Goal: Task Accomplishment & Management: Manage account settings

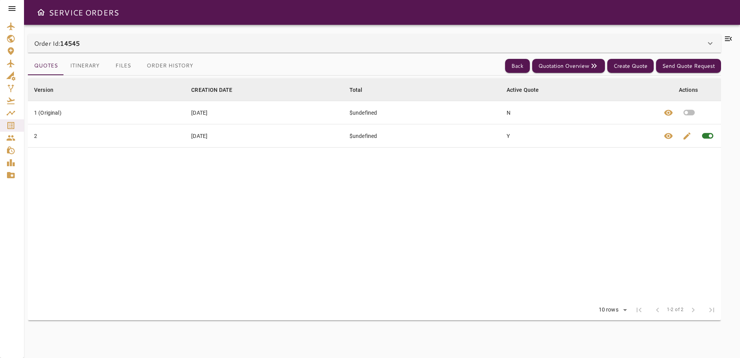
click at [89, 65] on button "Itinerary" at bounding box center [85, 66] width 42 height 19
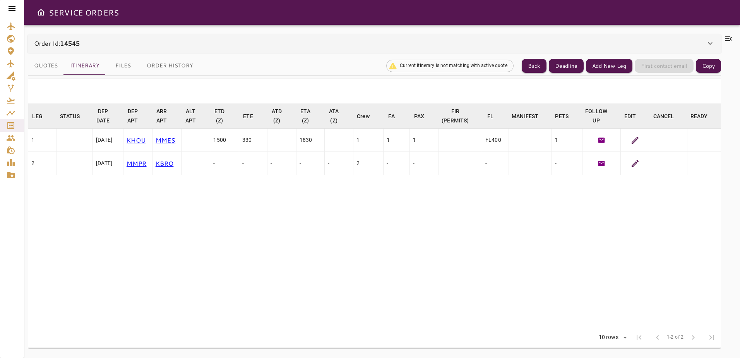
click at [635, 162] on icon at bounding box center [635, 163] width 9 height 9
click at [635, 141] on icon at bounding box center [635, 139] width 9 height 9
click at [740, 66] on html "SERVICE ORDERS Order Id: 14545 Order Info Contact Name: [PERSON_NAME] TEST Emai…" at bounding box center [370, 179] width 740 height 358
drag, startPoint x: 636, startPoint y: 166, endPoint x: 639, endPoint y: 155, distance: 11.6
click at [636, 166] on icon at bounding box center [635, 163] width 9 height 9
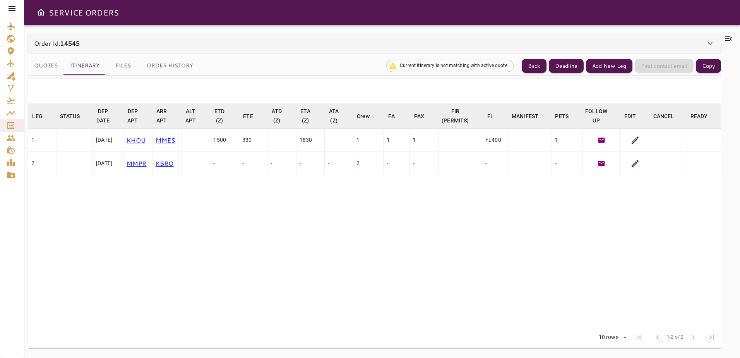
click at [633, 166] on icon at bounding box center [635, 163] width 7 height 7
click at [639, 165] on icon at bounding box center [635, 163] width 9 height 9
click at [529, 195] on table "LEG arrow_downward STATUS arrow_downward DEP DATE arrow_downward DEP APT arrow_…" at bounding box center [374, 215] width 693 height 224
click at [636, 164] on icon at bounding box center [635, 163] width 9 height 9
click at [638, 138] on icon at bounding box center [635, 140] width 7 height 7
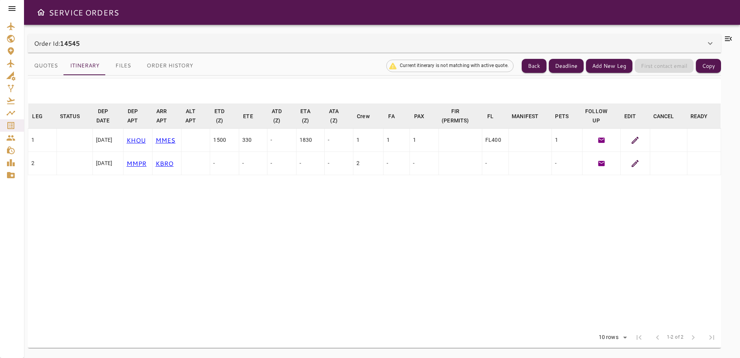
click at [636, 139] on icon at bounding box center [635, 140] width 7 height 7
click at [681, 164] on td at bounding box center [668, 163] width 37 height 23
click at [669, 164] on td at bounding box center [668, 163] width 37 height 23
click at [661, 138] on td at bounding box center [668, 140] width 37 height 23
click at [608, 66] on button "Add New Leg" at bounding box center [609, 66] width 46 height 14
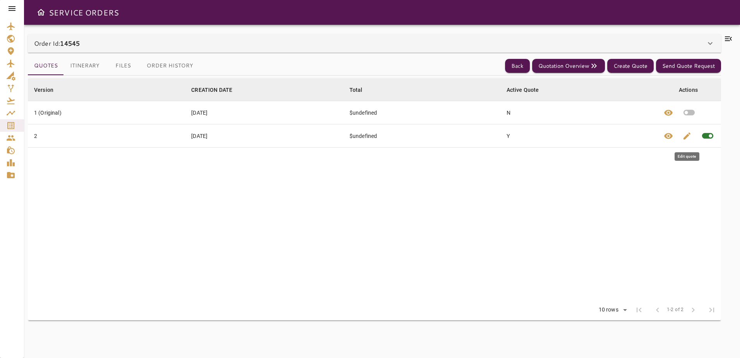
click at [686, 134] on span "edit" at bounding box center [686, 135] width 9 height 9
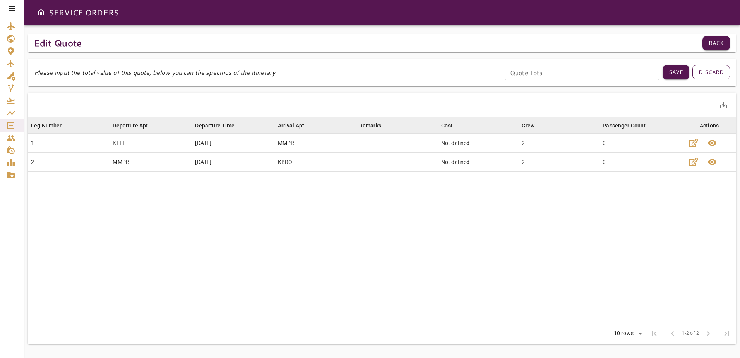
click at [708, 71] on button "Discard" at bounding box center [712, 72] width 38 height 14
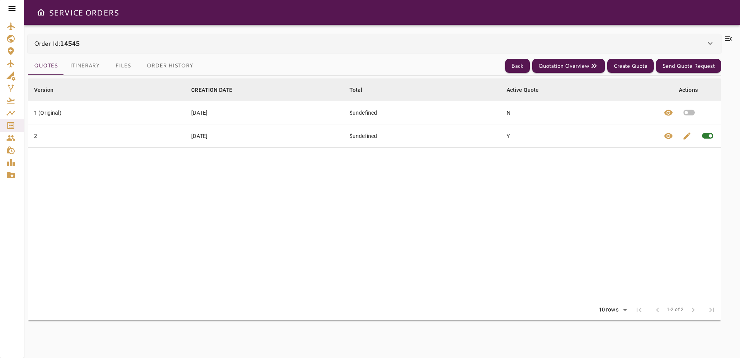
click at [516, 138] on td "Y" at bounding box center [579, 135] width 157 height 23
click at [511, 137] on td "Y" at bounding box center [579, 135] width 157 height 23
click at [684, 134] on span "edit" at bounding box center [686, 135] width 9 height 9
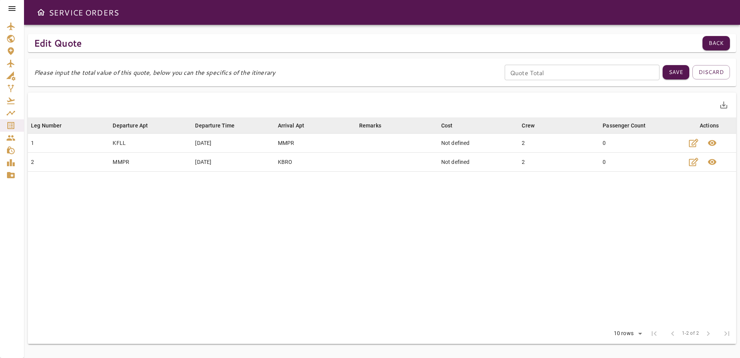
click at [706, 41] on button "Back" at bounding box center [716, 43] width 27 height 14
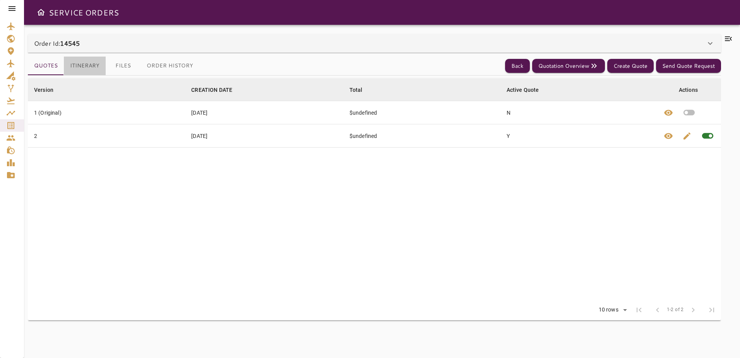
click at [94, 68] on button "Itinerary" at bounding box center [85, 66] width 42 height 19
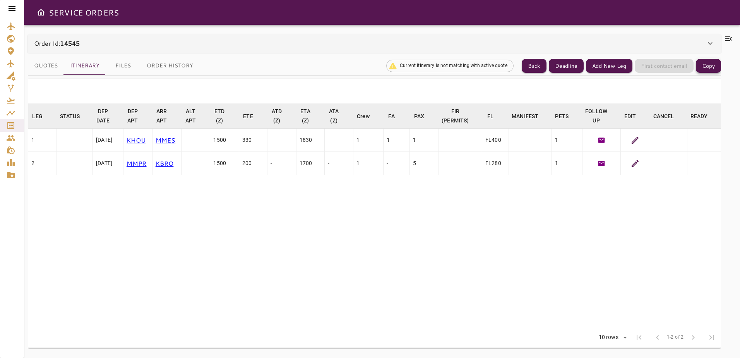
click at [706, 65] on button "Copy" at bounding box center [708, 66] width 25 height 14
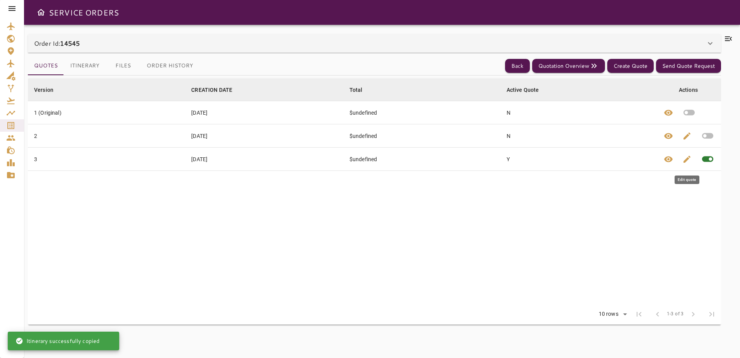
click at [684, 158] on span "edit" at bounding box center [686, 158] width 9 height 9
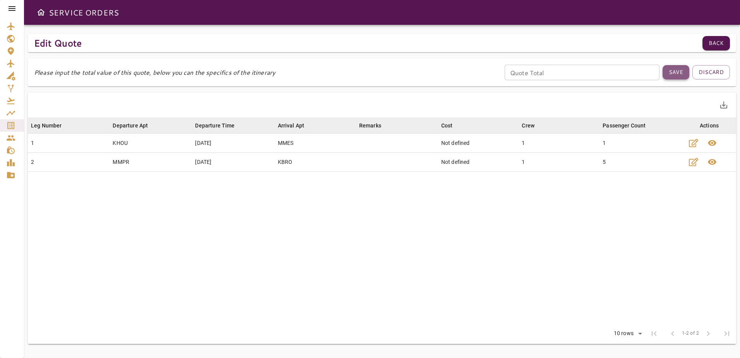
click at [681, 77] on button "Save" at bounding box center [676, 72] width 27 height 14
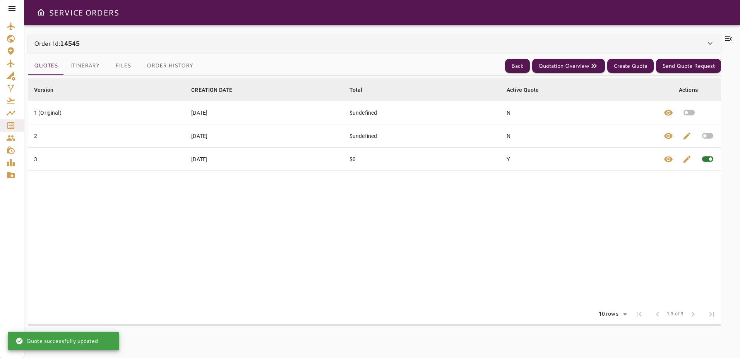
click at [211, 161] on td "[DATE]" at bounding box center [264, 158] width 158 height 23
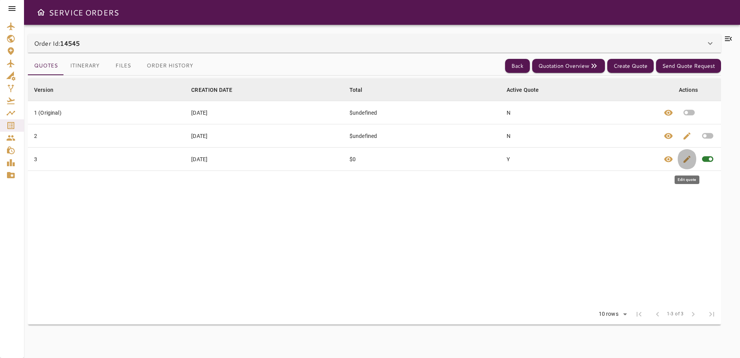
click at [686, 159] on span "edit" at bounding box center [686, 158] width 9 height 9
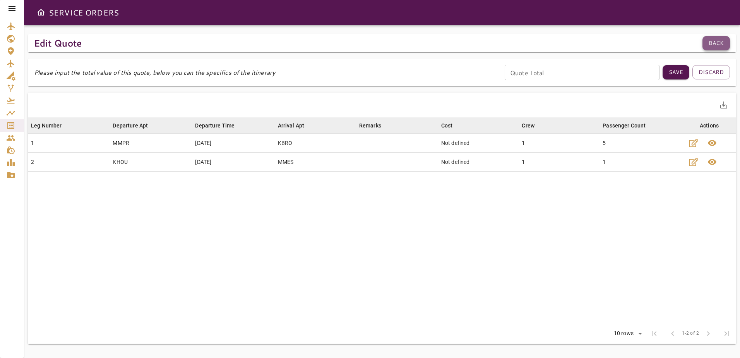
click at [712, 42] on button "Back" at bounding box center [716, 43] width 27 height 14
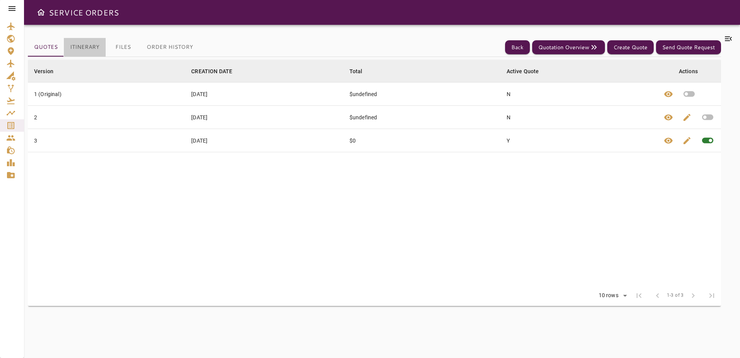
click at [90, 48] on button "Itinerary" at bounding box center [85, 47] width 42 height 19
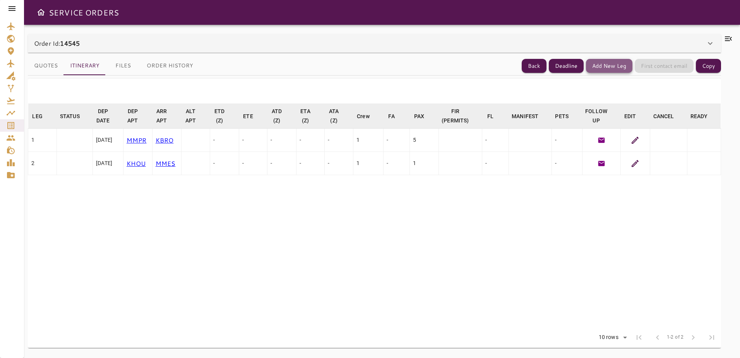
click at [610, 70] on button "Add New Leg" at bounding box center [609, 66] width 46 height 14
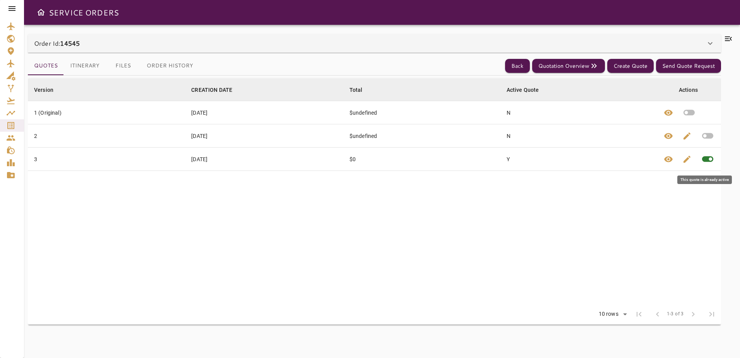
click at [701, 160] on span at bounding box center [707, 158] width 23 height 23
click at [707, 160] on span at bounding box center [707, 158] width 23 height 23
click at [706, 159] on span at bounding box center [707, 158] width 23 height 23
click at [703, 135] on icon "button" at bounding box center [707, 136] width 11 height 6
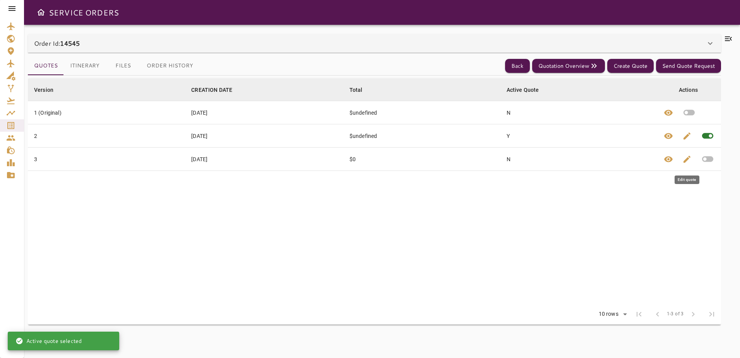
click at [685, 158] on span "edit" at bounding box center [686, 158] width 9 height 9
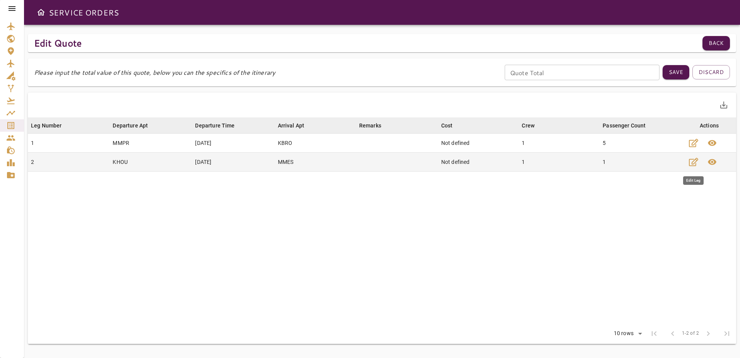
click at [696, 161] on icon "button" at bounding box center [693, 162] width 9 height 8
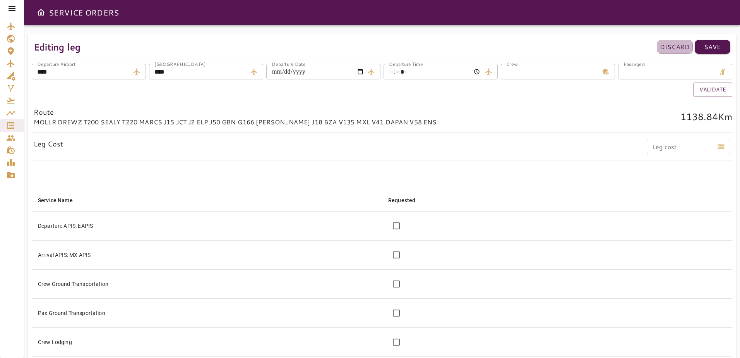
click at [673, 49] on p "Discard" at bounding box center [675, 46] width 30 height 9
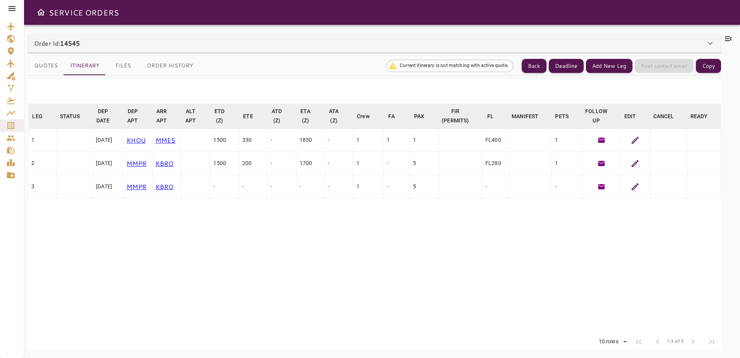
click at [632, 188] on icon at bounding box center [635, 186] width 7 height 7
click at [633, 187] on icon at bounding box center [635, 186] width 9 height 9
